Goal: Task Accomplishment & Management: Manage account settings

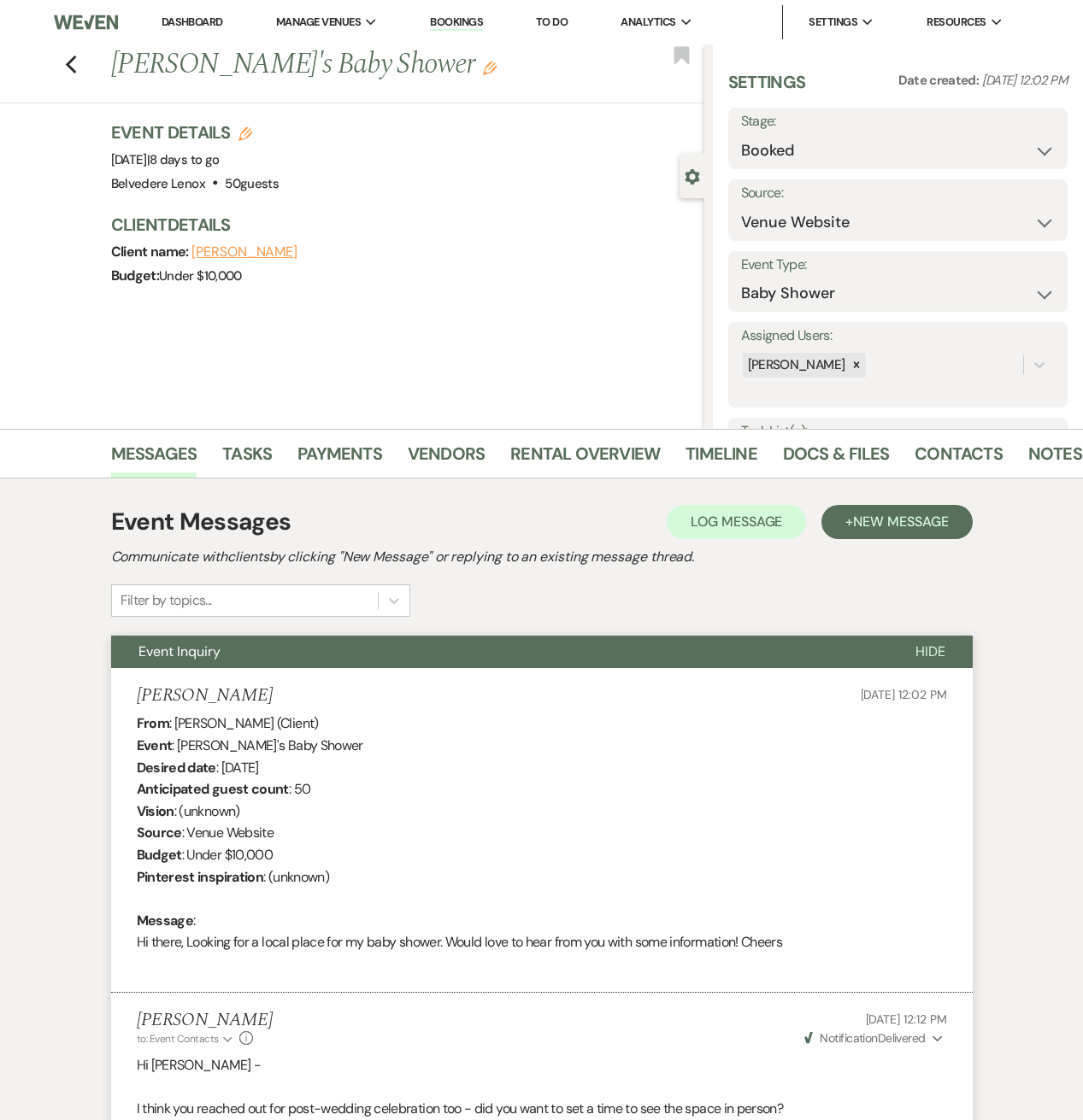
select select "5"
select select "3"
click at [76, 64] on icon "Previous" at bounding box center [71, 65] width 12 height 20
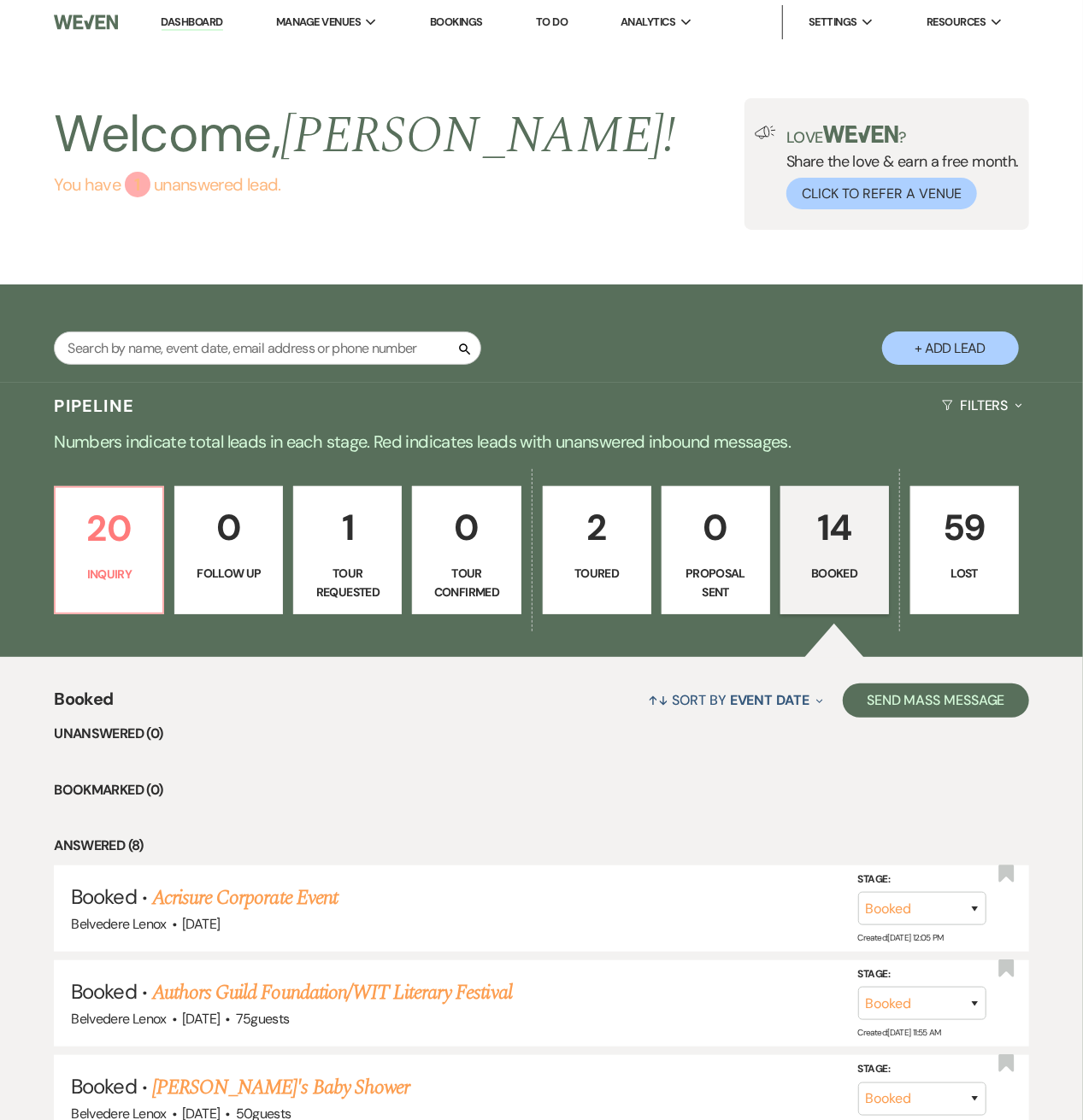
click at [161, 187] on link "You have 1 unanswered lead ." at bounding box center [365, 184] width 622 height 26
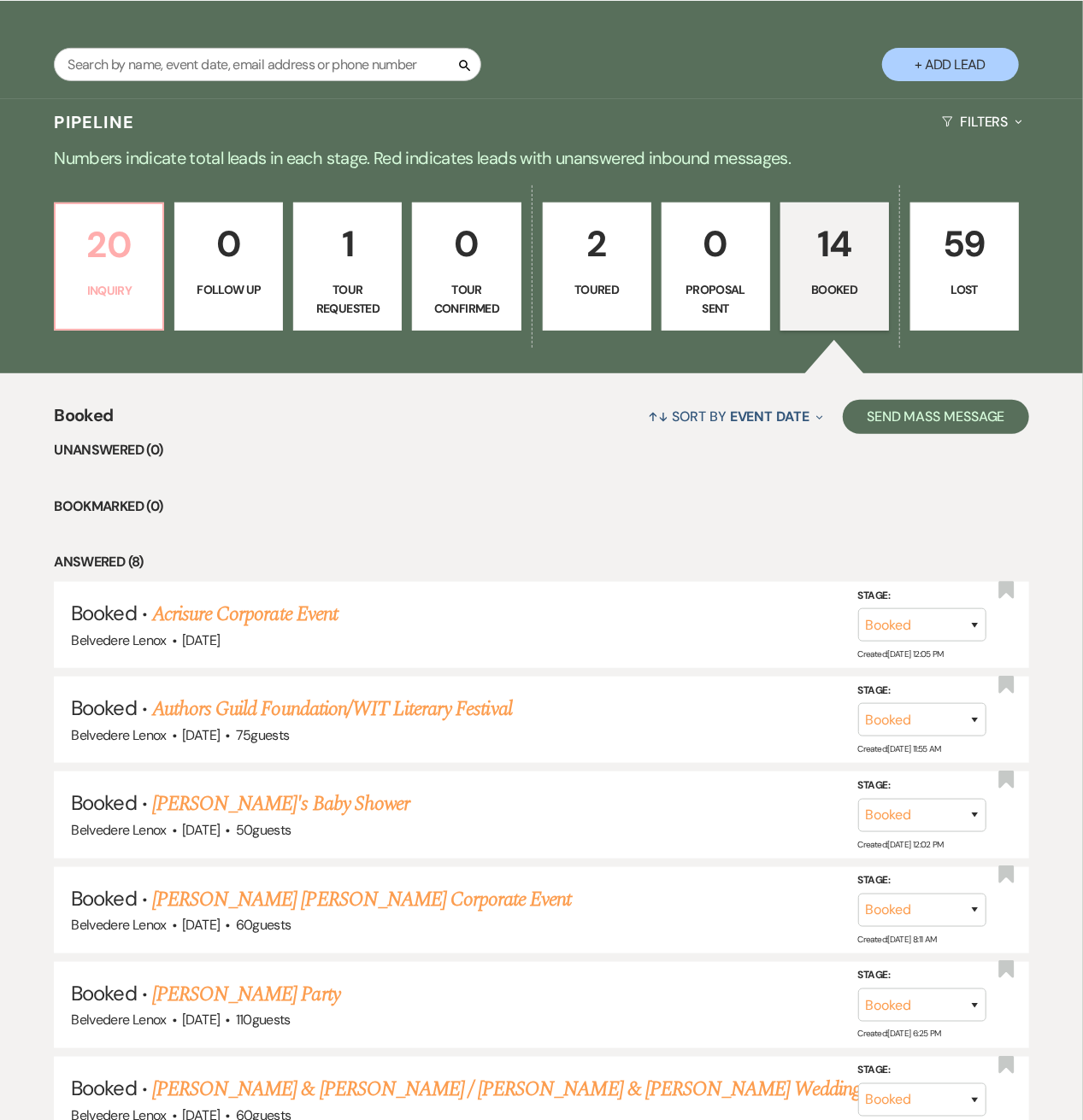
click at [124, 275] on link "20 Inquiry" at bounding box center [109, 267] width 110 height 128
